Goal: Find specific page/section: Find specific page/section

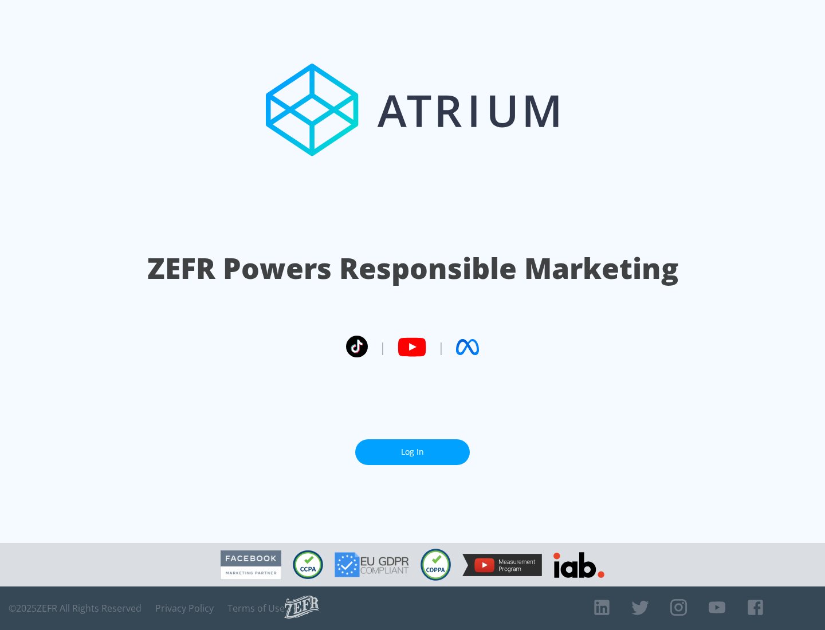
click at [413, 447] on link "Log In" at bounding box center [412, 452] width 115 height 26
